Goal: Task Accomplishment & Management: Complete application form

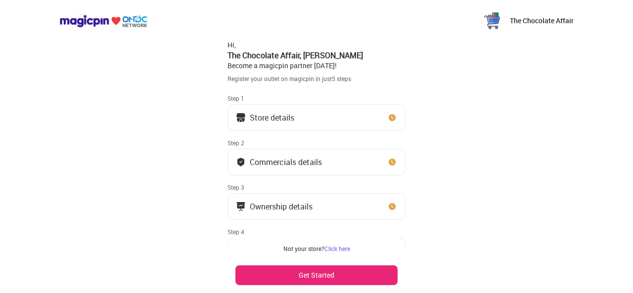
click at [320, 123] on button "Store details" at bounding box center [316, 117] width 178 height 27
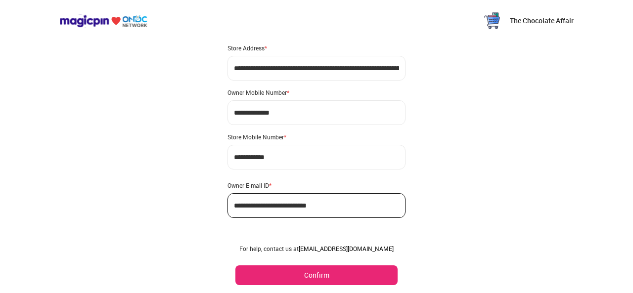
scroll to position [80, 0]
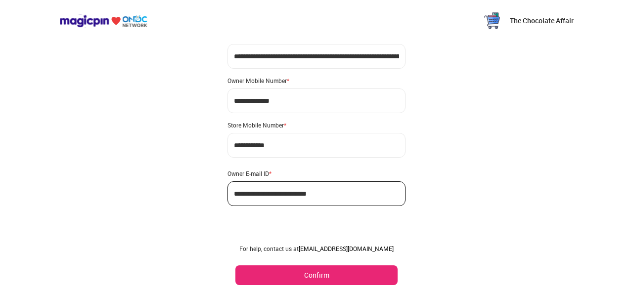
click at [321, 271] on button "Confirm" at bounding box center [316, 275] width 162 height 20
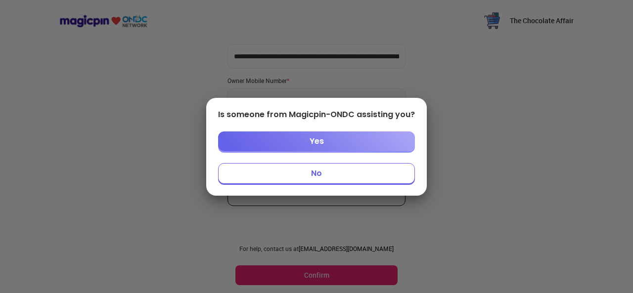
click at [335, 139] on button "Yes" at bounding box center [316, 141] width 197 height 20
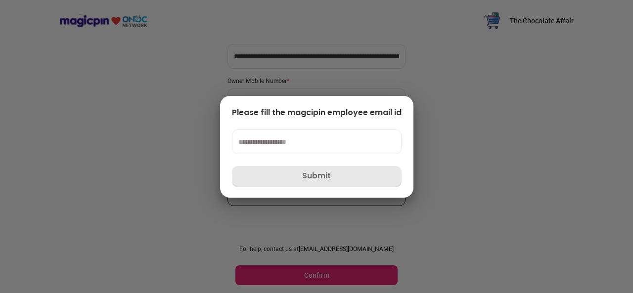
click at [311, 139] on input at bounding box center [317, 142] width 170 height 25
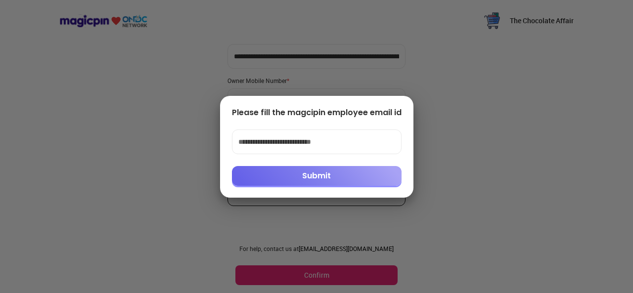
type input "**********"
click at [332, 180] on button "Submit" at bounding box center [317, 176] width 170 height 20
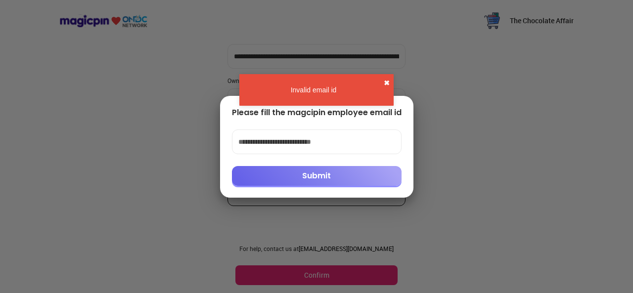
click at [386, 86] on button "✖" at bounding box center [387, 83] width 6 height 10
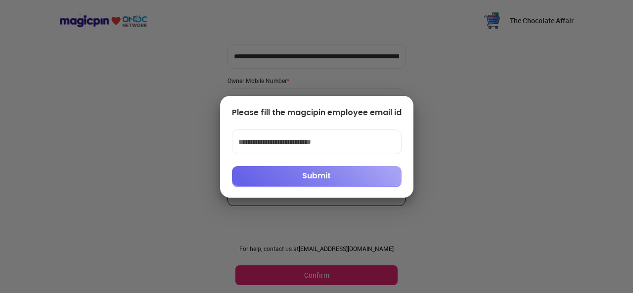
click at [430, 103] on div at bounding box center [316, 146] width 633 height 293
click at [482, 203] on div at bounding box center [316, 146] width 633 height 293
click at [465, 216] on div at bounding box center [316, 146] width 633 height 293
click at [389, 238] on div at bounding box center [316, 146] width 633 height 293
click at [444, 137] on div at bounding box center [316, 146] width 633 height 293
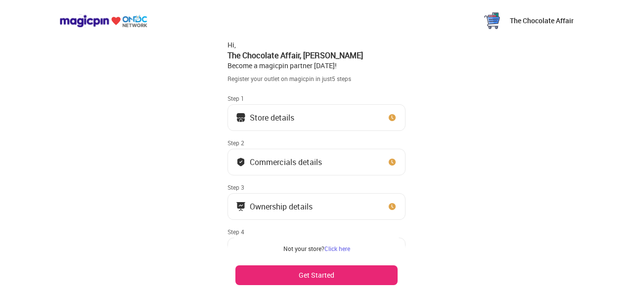
scroll to position [59, 0]
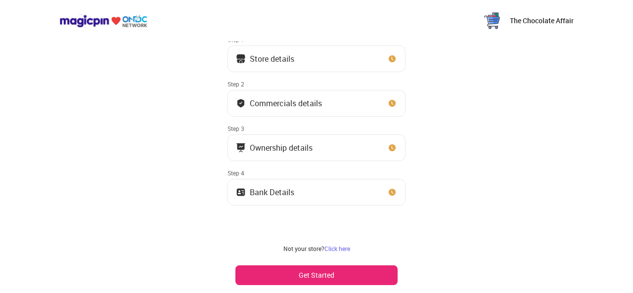
click at [316, 106] on div "Commercials details" at bounding box center [286, 103] width 72 height 5
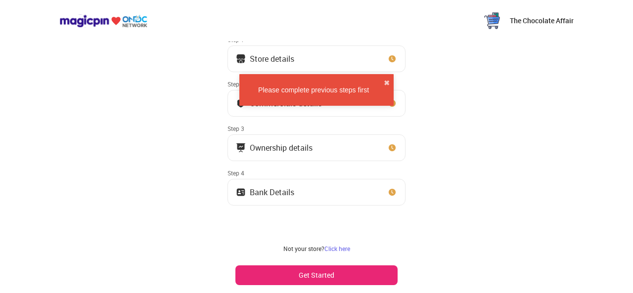
click at [343, 64] on button "Store details" at bounding box center [316, 58] width 178 height 27
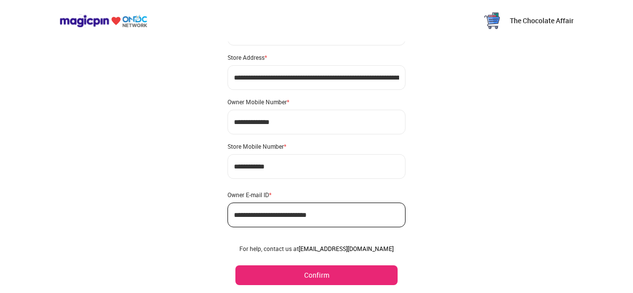
drag, startPoint x: 341, startPoint y: 217, endPoint x: 221, endPoint y: 213, distance: 119.2
click at [221, 213] on div "**********" at bounding box center [316, 128] width 633 height 375
type input "**********"
click at [312, 280] on button "Confirm" at bounding box center [316, 275] width 162 height 20
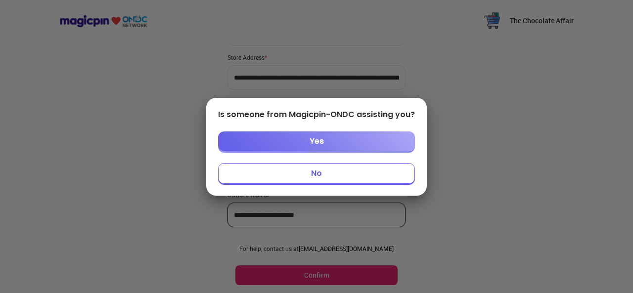
click at [300, 146] on button "Yes" at bounding box center [316, 141] width 197 height 20
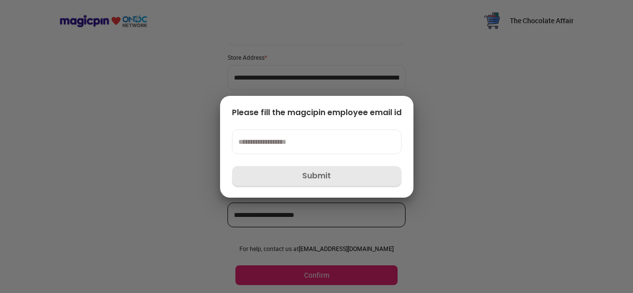
click at [300, 144] on input at bounding box center [317, 142] width 170 height 25
click at [404, 154] on div "Please fill the magcipin employee email id Submit" at bounding box center [316, 147] width 193 height 102
click at [443, 148] on div at bounding box center [316, 146] width 633 height 293
click at [148, 120] on div at bounding box center [316, 146] width 633 height 293
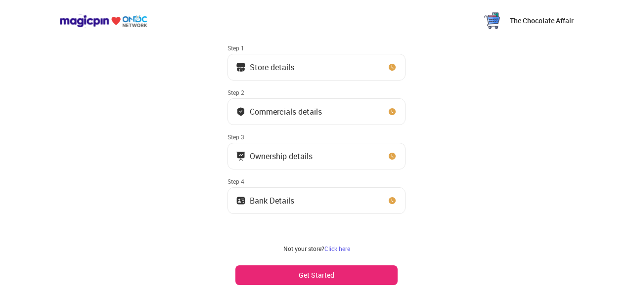
scroll to position [59, 0]
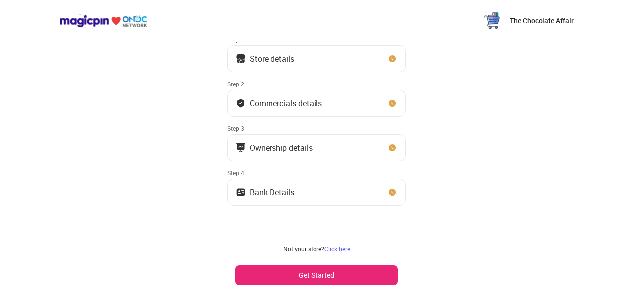
click at [337, 272] on button "Get Started" at bounding box center [316, 275] width 162 height 20
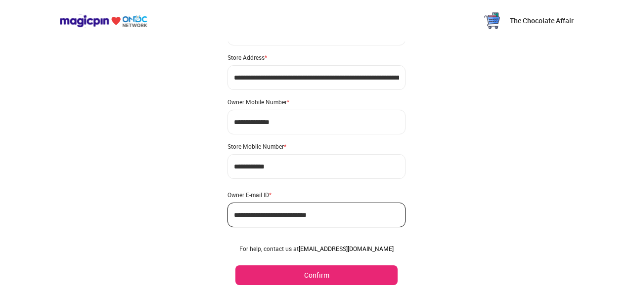
click at [337, 270] on button "Confirm" at bounding box center [316, 275] width 162 height 20
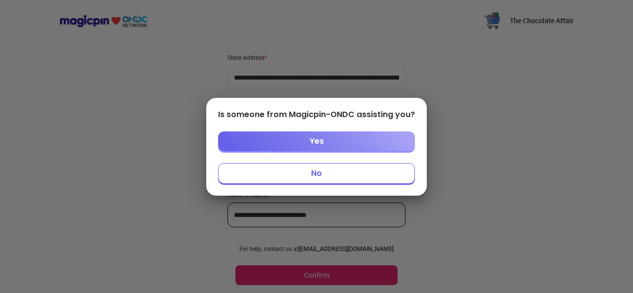
click at [330, 136] on button "Yes" at bounding box center [316, 141] width 197 height 20
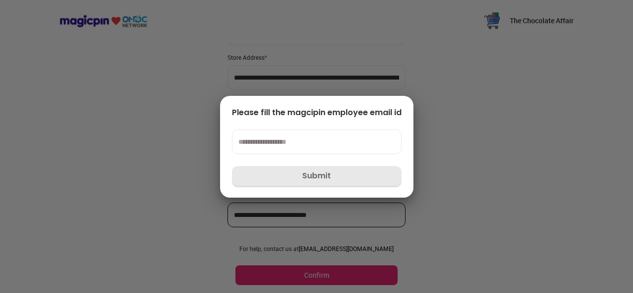
click at [170, 108] on div at bounding box center [316, 146] width 633 height 293
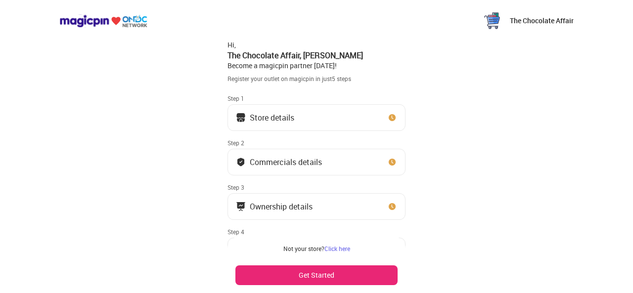
scroll to position [59, 0]
